Goal: Find specific page/section: Find specific page/section

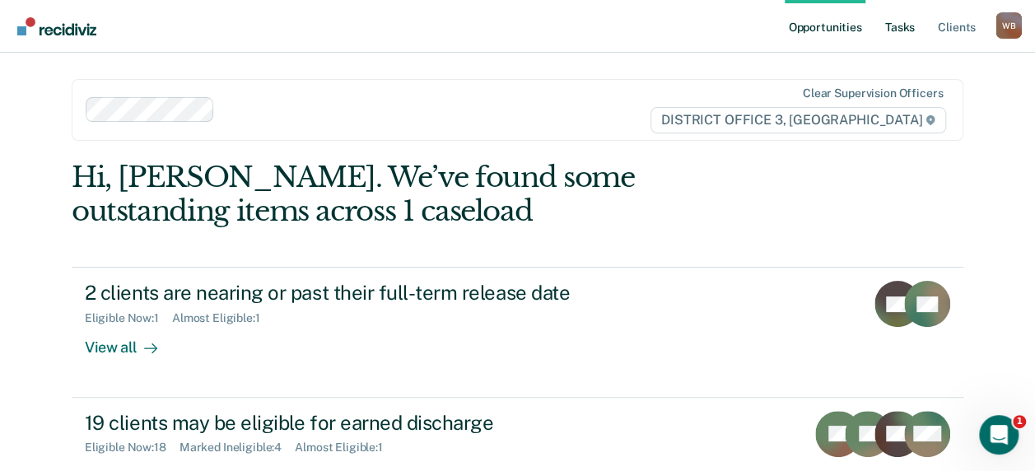
click at [909, 27] on link "Tasks" at bounding box center [900, 26] width 36 height 53
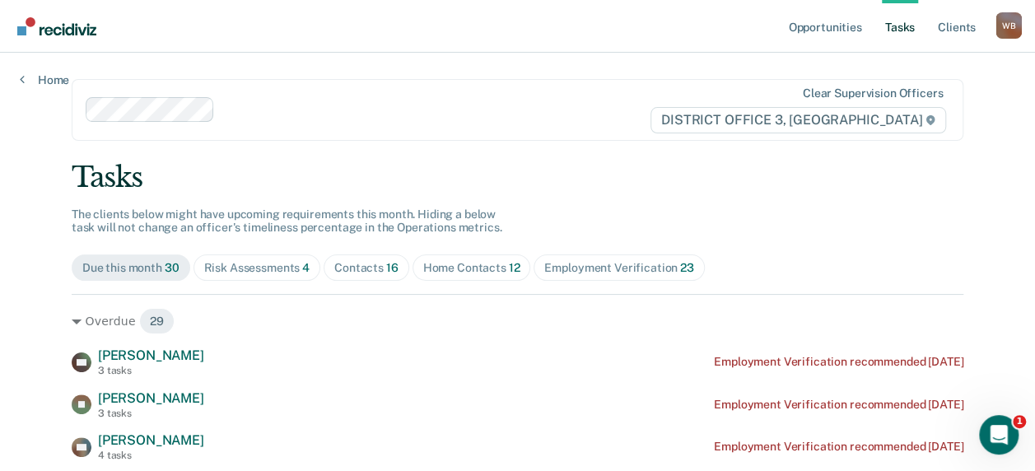
click at [265, 271] on div "Risk Assessments 4" at bounding box center [257, 268] width 106 height 14
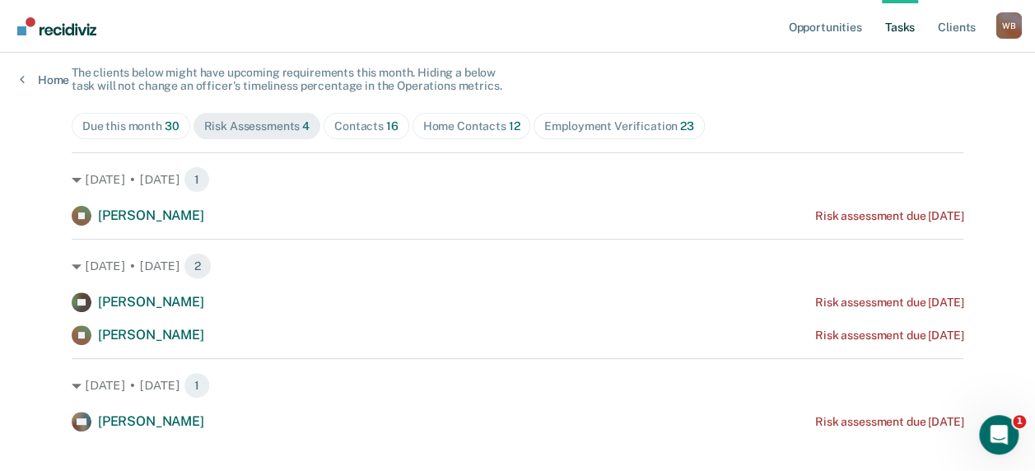
scroll to position [165, 0]
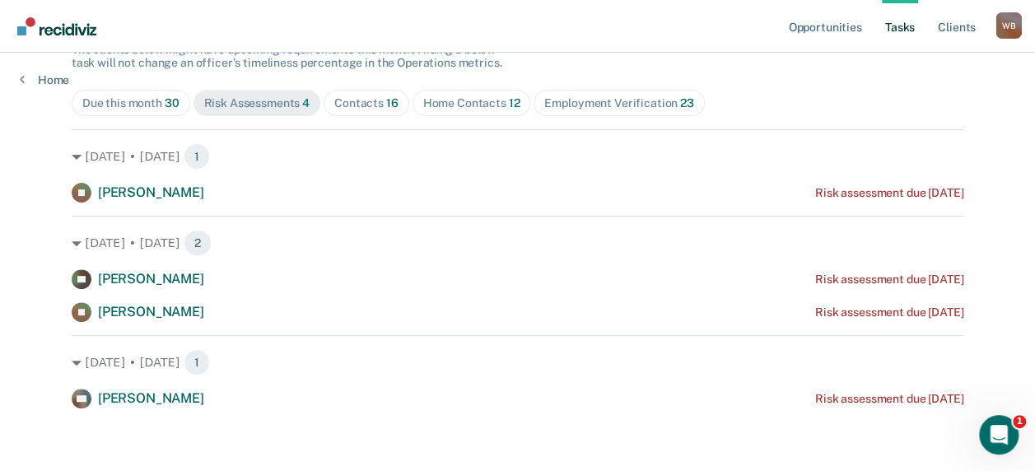
click at [352, 105] on div "Contacts 16" at bounding box center [366, 103] width 64 height 14
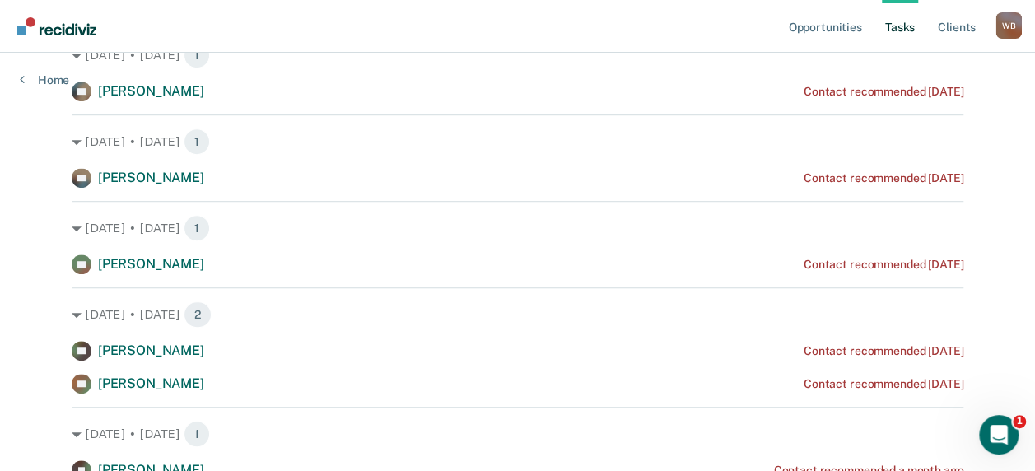
scroll to position [110, 0]
